Goal: Task Accomplishment & Management: Use online tool/utility

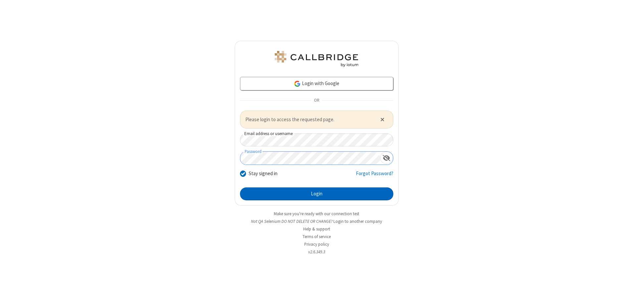
click at [316, 194] on button "Login" at bounding box center [316, 193] width 153 height 13
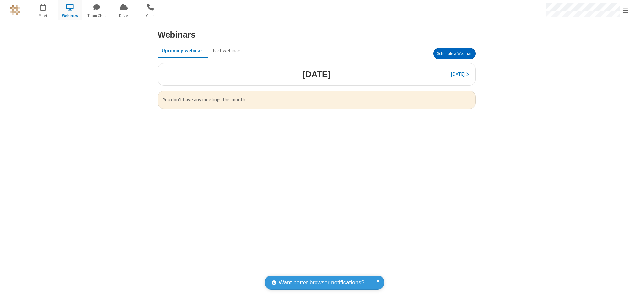
click at [454, 54] on button "Schedule a Webinar" at bounding box center [454, 53] width 42 height 11
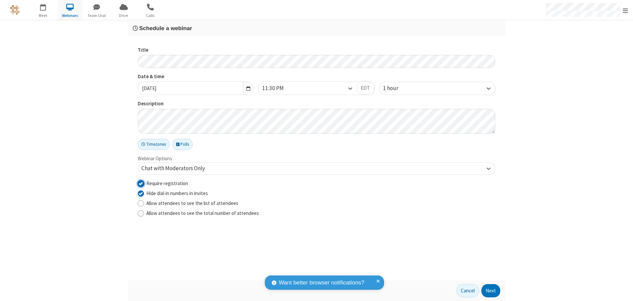
click at [141, 183] on input "Require registration" at bounding box center [141, 183] width 6 height 7
checkbox input "false"
click at [491, 291] on button "Next" at bounding box center [490, 290] width 19 height 13
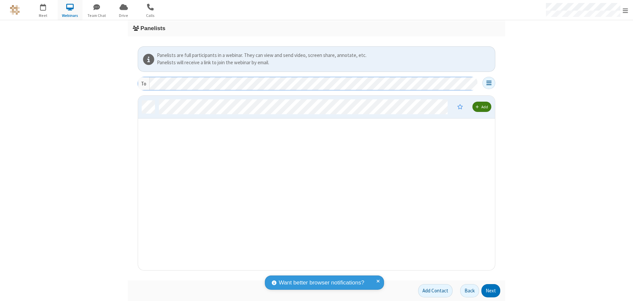
scroll to position [169, 352]
click at [491, 291] on button "Next" at bounding box center [490, 290] width 19 height 13
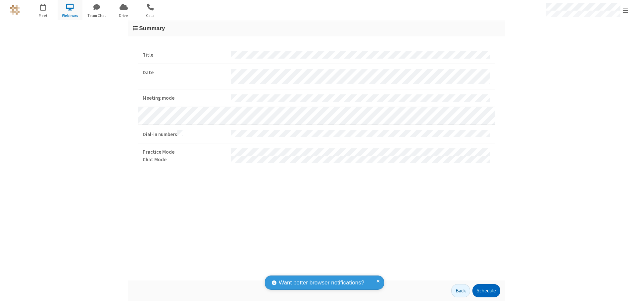
click at [486, 291] on button "Schedule" at bounding box center [486, 290] width 28 height 13
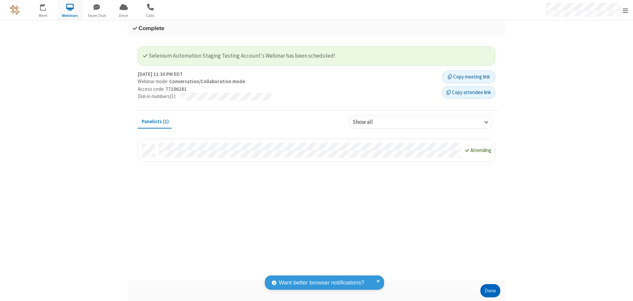
click at [490, 291] on button "Done" at bounding box center [490, 290] width 20 height 13
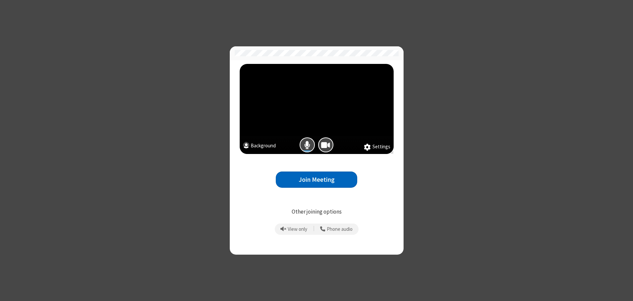
click at [316, 179] on button "Join Meeting" at bounding box center [316, 179] width 81 height 16
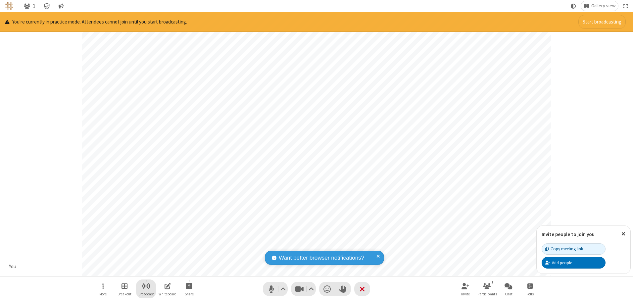
click at [146, 286] on span "Start broadcast" at bounding box center [146, 286] width 8 height 8
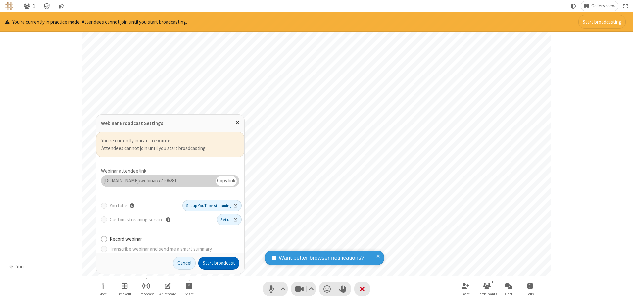
click at [219, 263] on button "Start broadcast" at bounding box center [218, 262] width 41 height 13
